Goal: Information Seeking & Learning: Learn about a topic

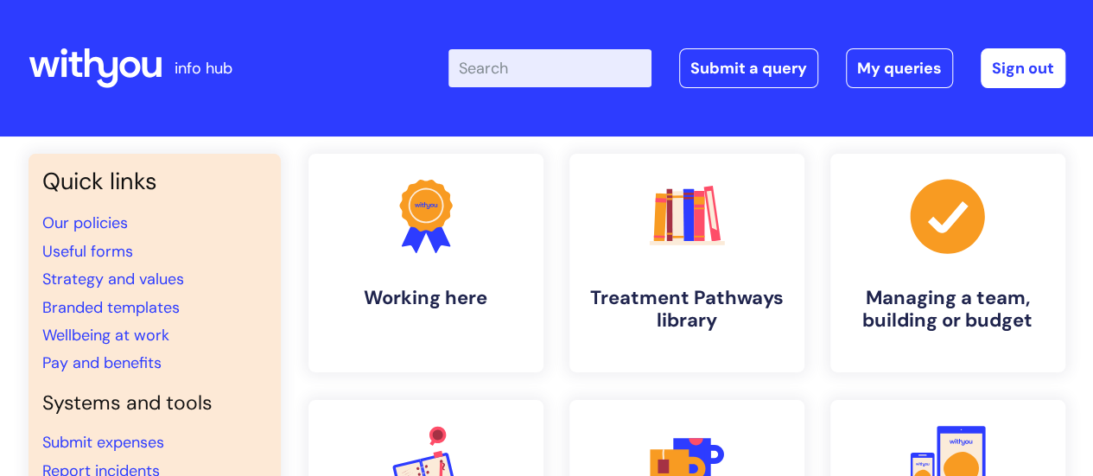
click at [489, 78] on input "Enter your search term here..." at bounding box center [549, 68] width 203 height 38
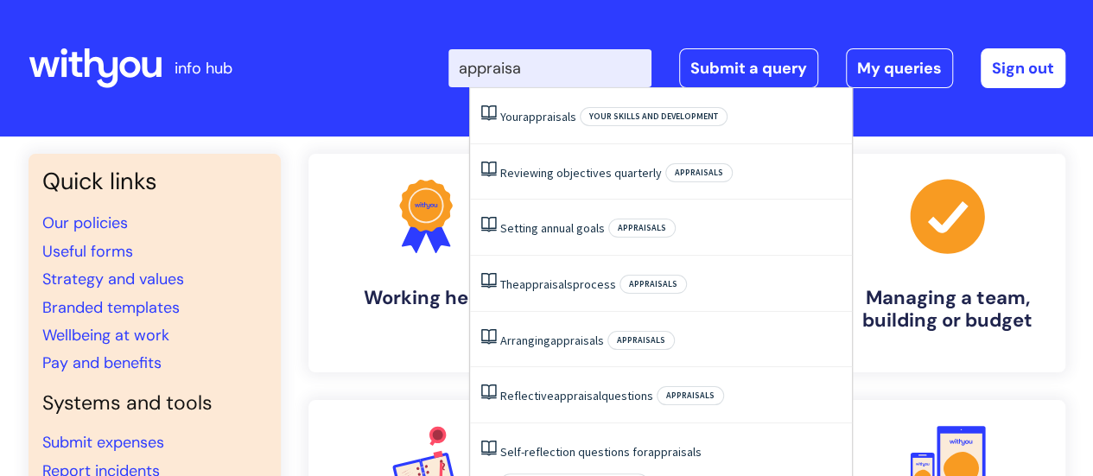
type input "appraisal"
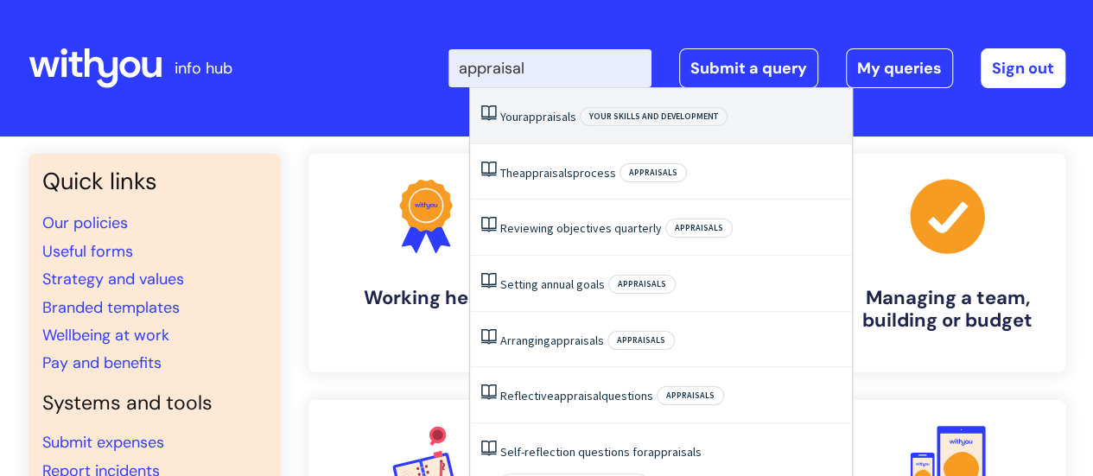
click at [536, 125] on li "Your appraisals Your skills and development" at bounding box center [661, 116] width 382 height 56
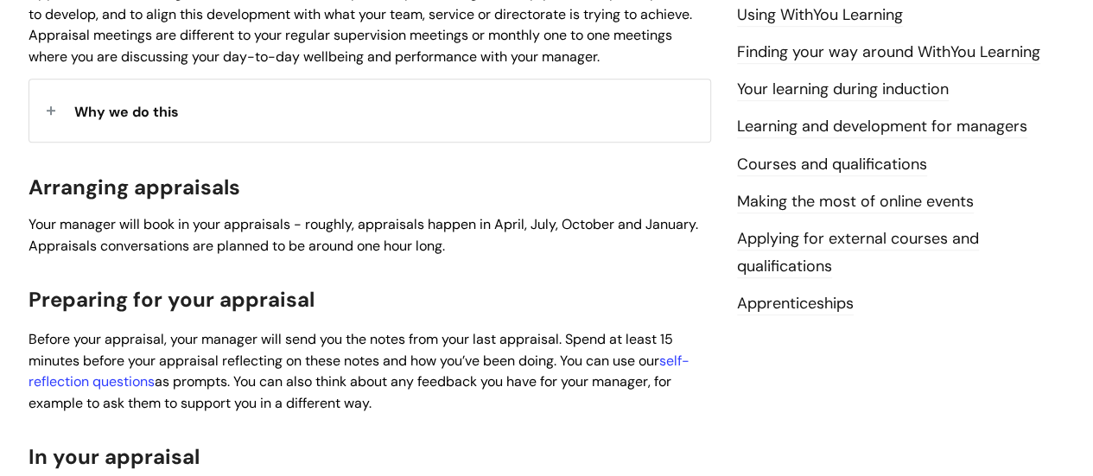
scroll to position [691, 0]
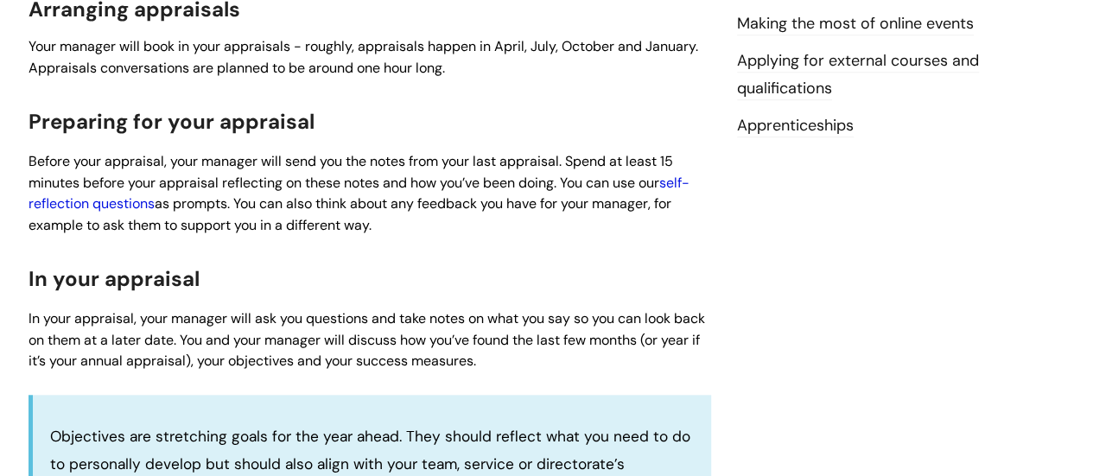
click at [143, 200] on link "self-reflection questions" at bounding box center [359, 194] width 661 height 40
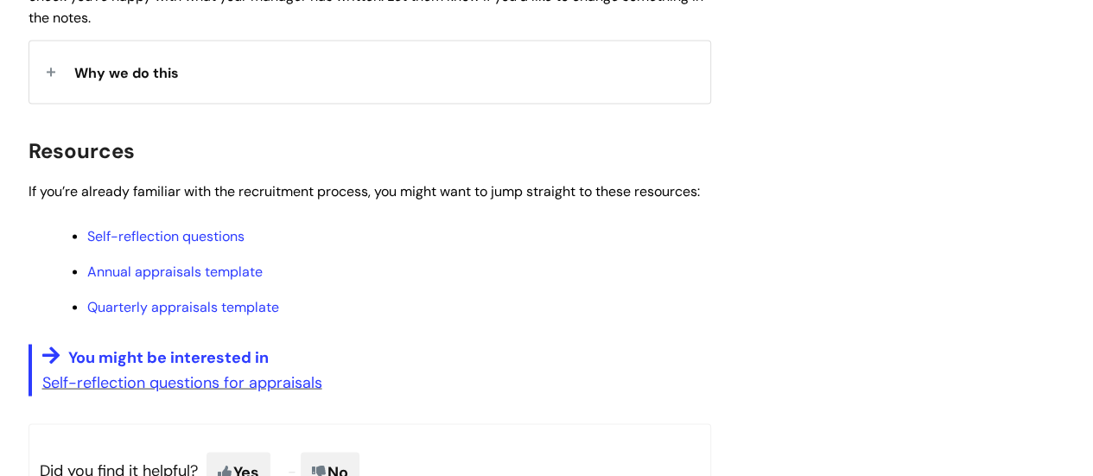
scroll to position [1469, 0]
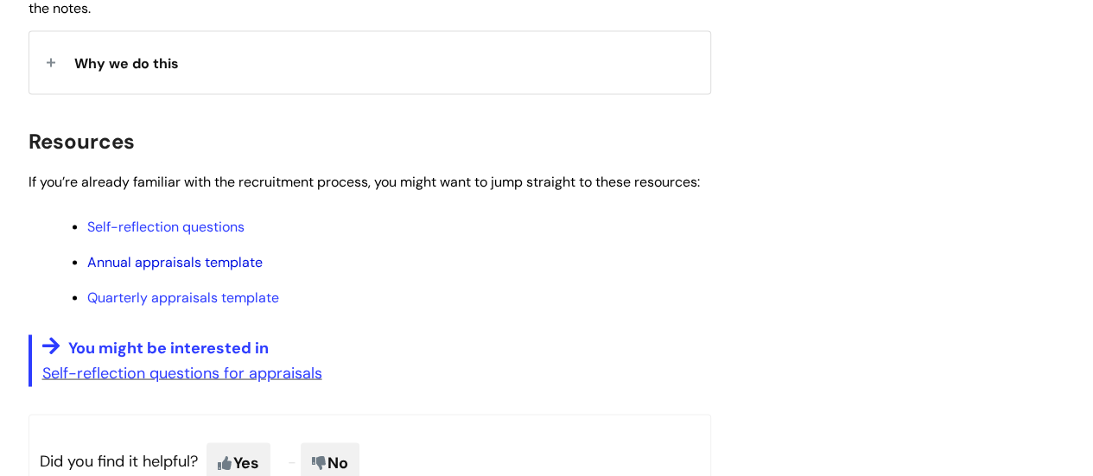
click at [193, 264] on link "Annual appraisals template" at bounding box center [174, 261] width 175 height 18
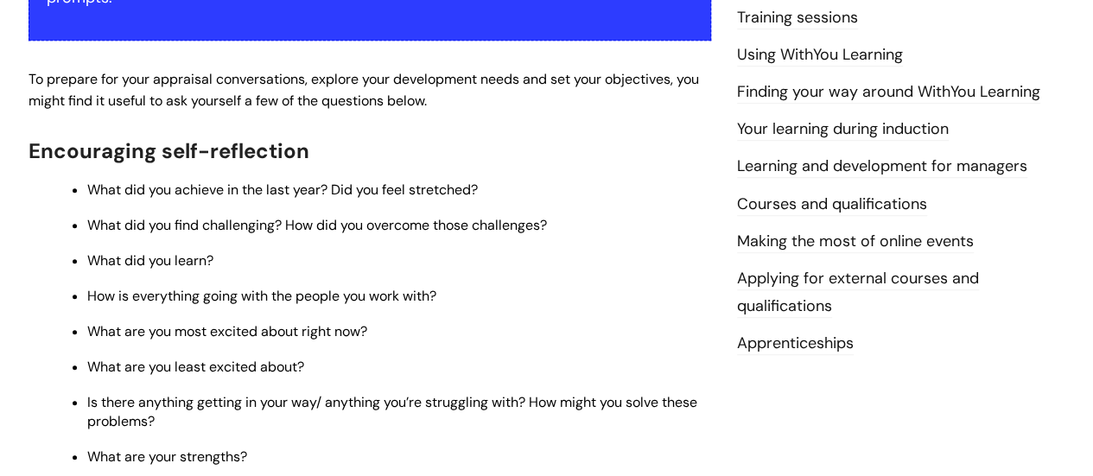
scroll to position [259, 0]
